Goal: Find specific page/section: Find specific page/section

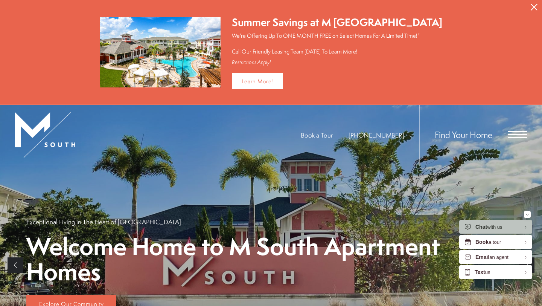
click at [514, 160] on div "Find Your Home" at bounding box center [473, 135] width 108 height 60
click at [513, 134] on span "Open Menu" at bounding box center [517, 134] width 19 height 1
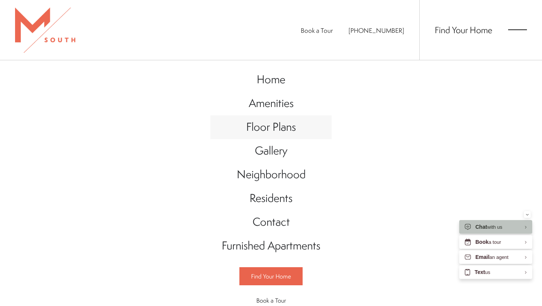
click at [275, 137] on link "Floor Plans" at bounding box center [271, 127] width 121 height 24
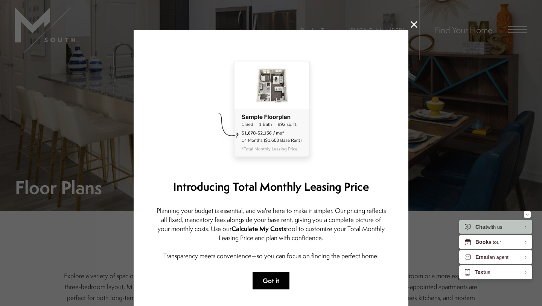
click at [271, 278] on button "Got it" at bounding box center [271, 281] width 37 height 18
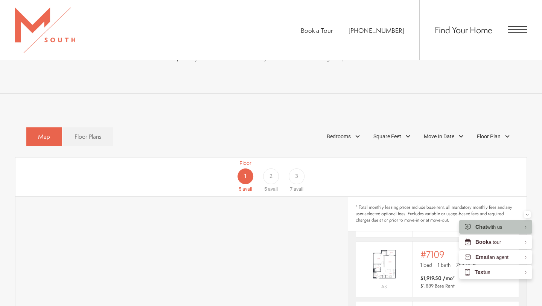
scroll to position [376, 0]
click at [351, 129] on div "Bedrooms" at bounding box center [344, 135] width 43 height 13
